Goal: Information Seeking & Learning: Find specific fact

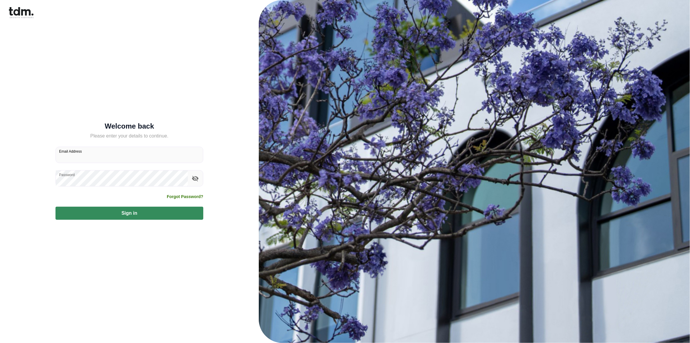
type input "**********"
drag, startPoint x: 139, startPoint y: 214, endPoint x: 142, endPoint y: 212, distance: 3.6
click at [139, 214] on button "Sign in" at bounding box center [129, 213] width 148 height 13
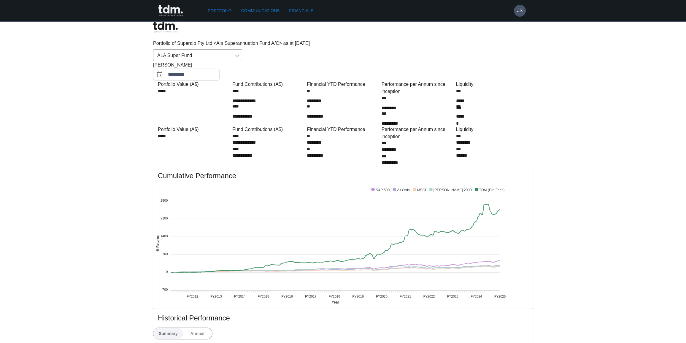
click at [315, 11] on link "Financials" at bounding box center [301, 10] width 29 height 11
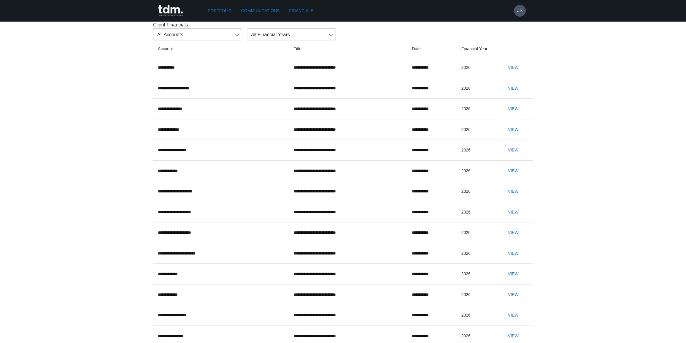
click at [507, 73] on button "View" at bounding box center [513, 67] width 19 height 11
click at [508, 94] on button "View" at bounding box center [513, 88] width 19 height 11
click at [504, 197] on button "View" at bounding box center [513, 191] width 19 height 11
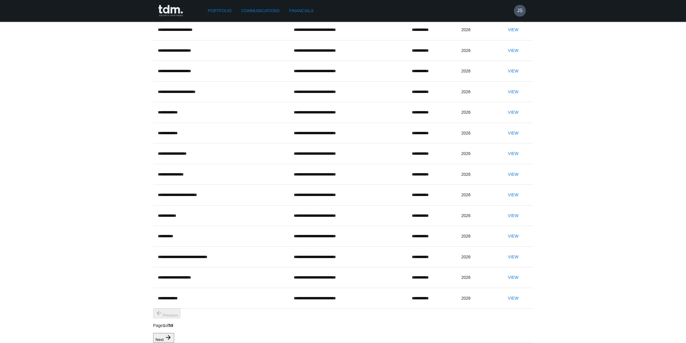
scroll to position [204, 0]
click at [174, 333] on button "Next" at bounding box center [163, 338] width 21 height 10
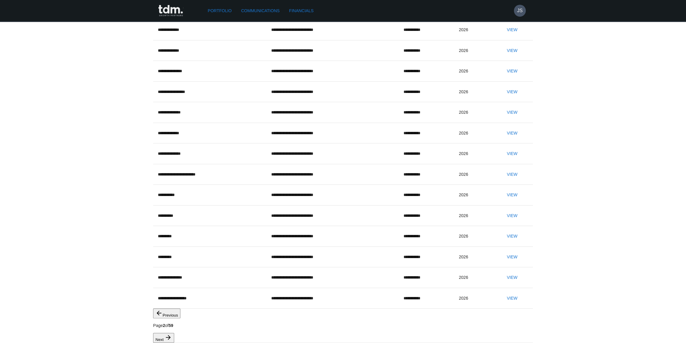
click at [509, 293] on button "View" at bounding box center [512, 298] width 19 height 11
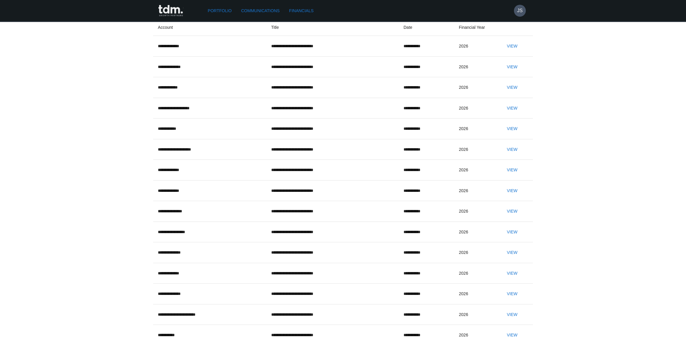
scroll to position [0, 0]
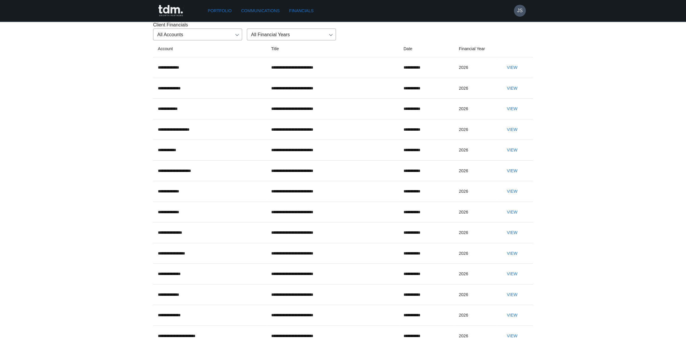
click at [506, 73] on button "View" at bounding box center [512, 67] width 19 height 11
